Goal: Task Accomplishment & Management: Manage account settings

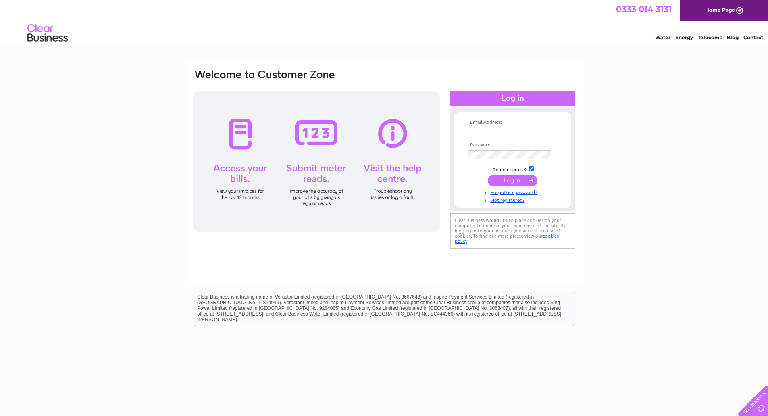
click at [488, 131] on input "text" at bounding box center [509, 131] width 83 height 9
type input "accounts@gmcltd.net"
click at [488, 175] on input "submit" at bounding box center [513, 180] width 50 height 11
click at [510, 181] on input "submit" at bounding box center [513, 180] width 50 height 11
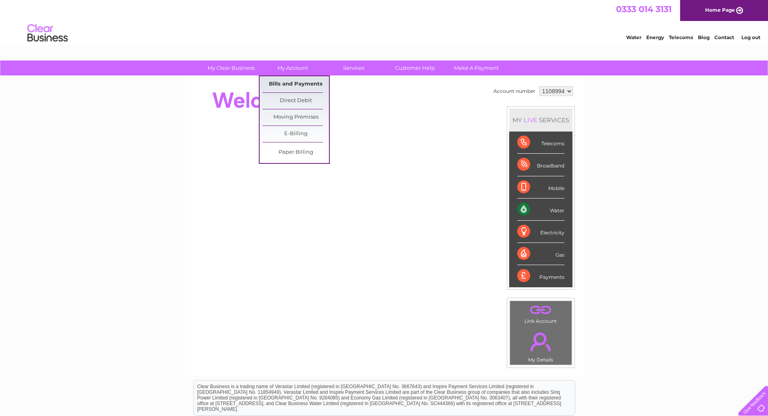
click at [286, 84] on link "Bills and Payments" at bounding box center [295, 84] width 67 height 16
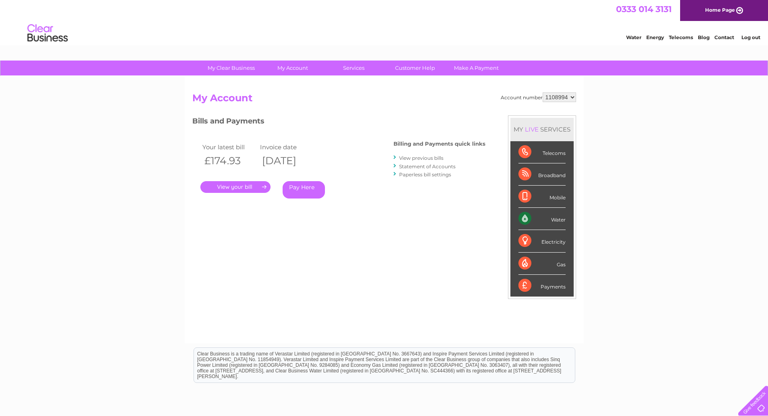
click at [234, 186] on link "." at bounding box center [235, 187] width 70 height 12
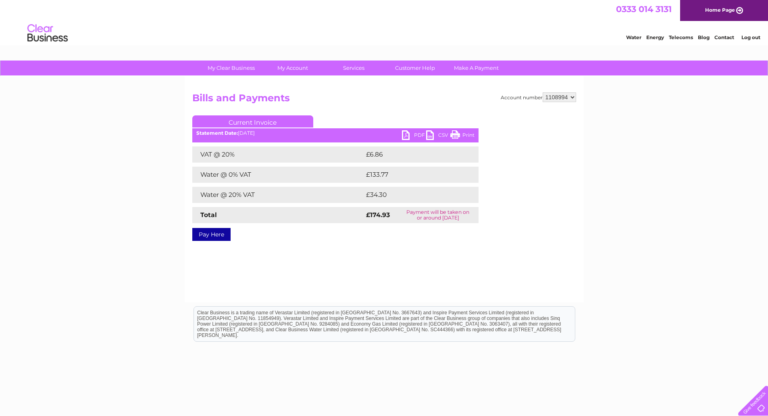
click at [418, 134] on link "PDF" at bounding box center [414, 136] width 24 height 12
